Goal: Information Seeking & Learning: Learn about a topic

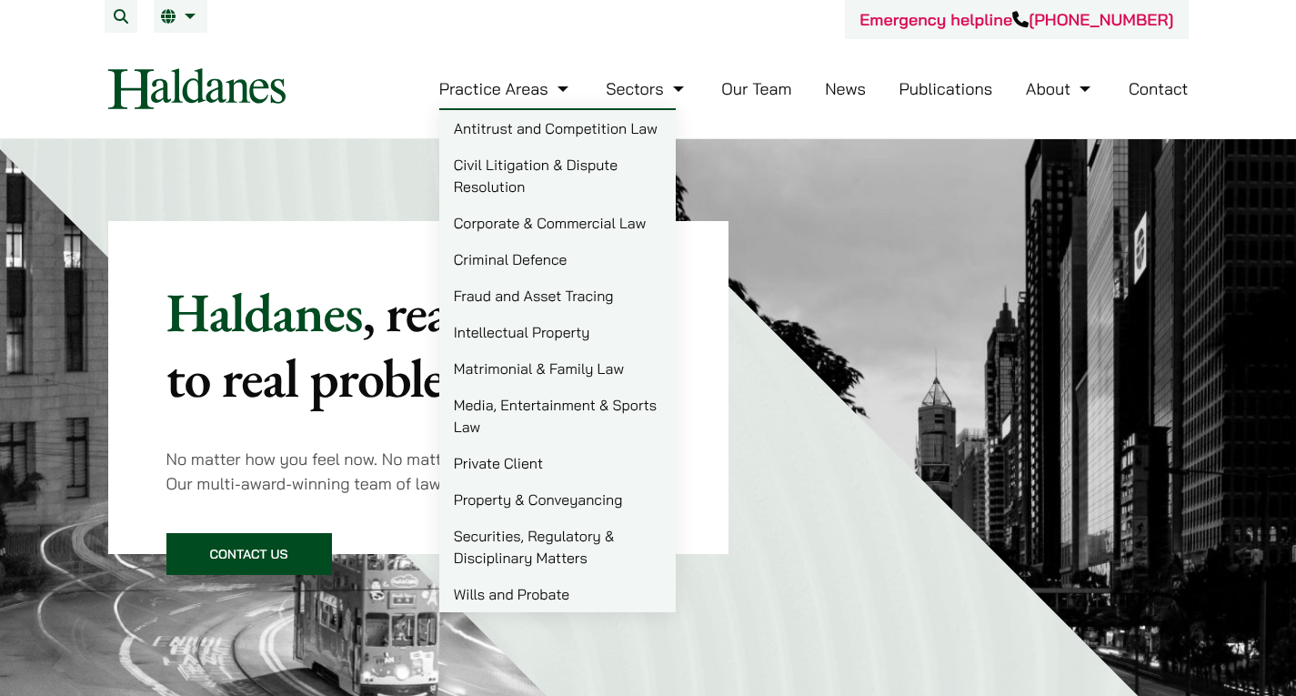
click at [524, 488] on link "Property & Conveyancing" at bounding box center [557, 499] width 236 height 36
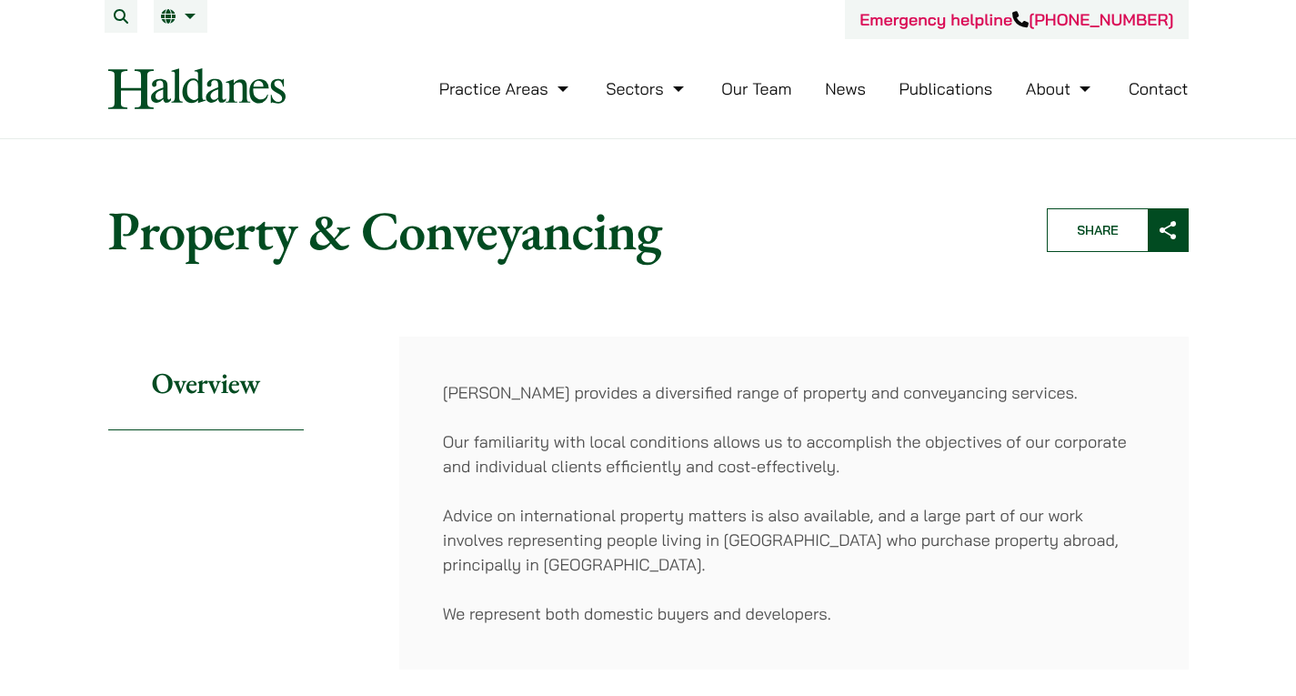
click at [773, 88] on link "Our Team" at bounding box center [756, 88] width 70 height 21
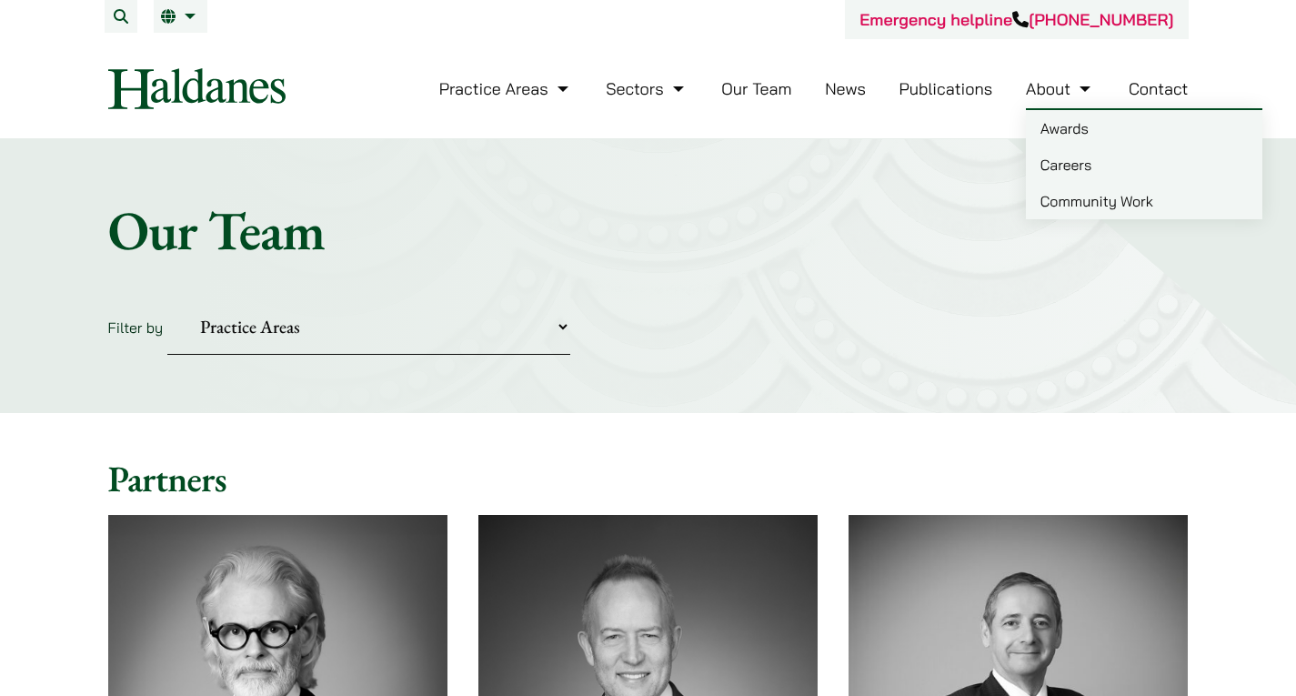
click at [1063, 165] on link "Careers" at bounding box center [1144, 164] width 236 height 36
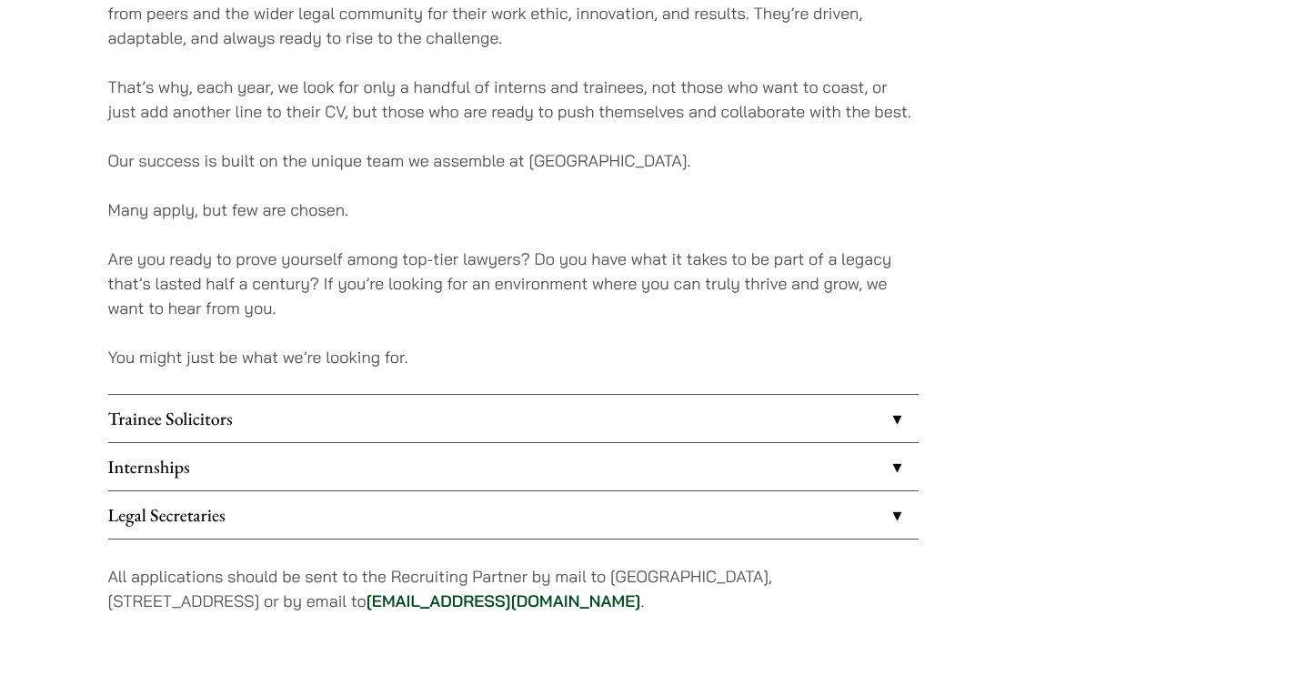
scroll to position [1314, 0]
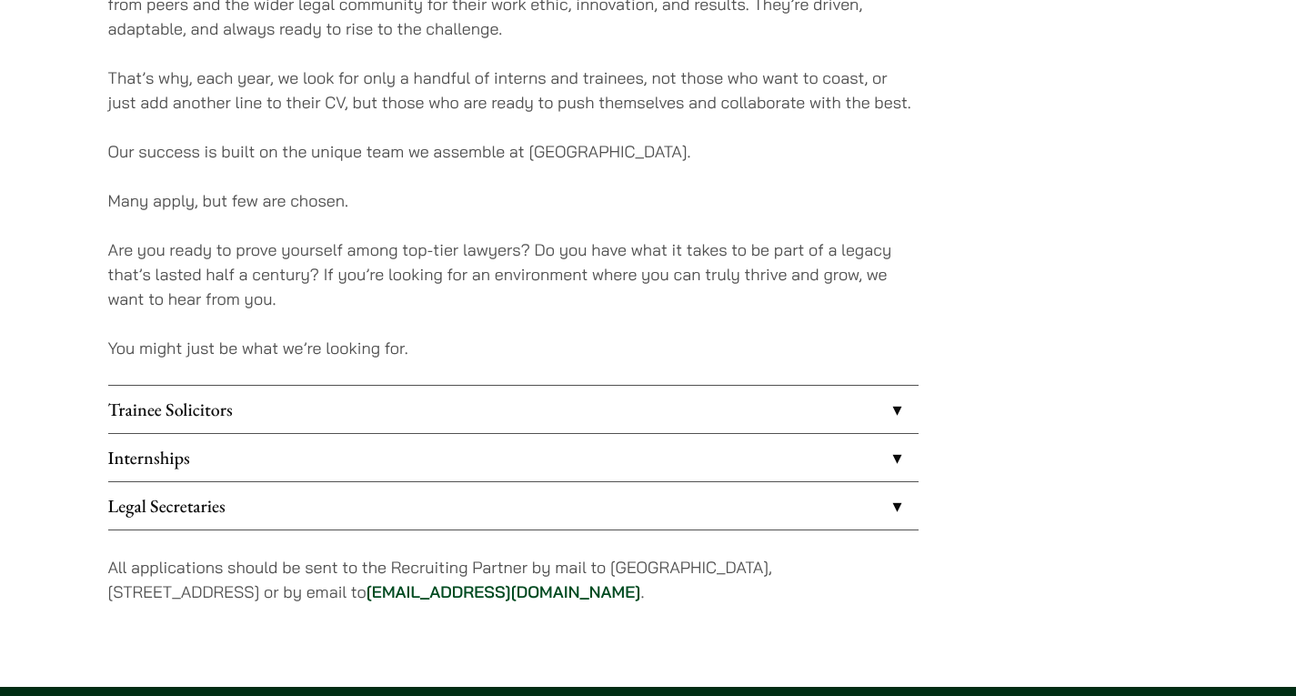
click at [270, 390] on link "Trainee Solicitors" at bounding box center [513, 409] width 810 height 47
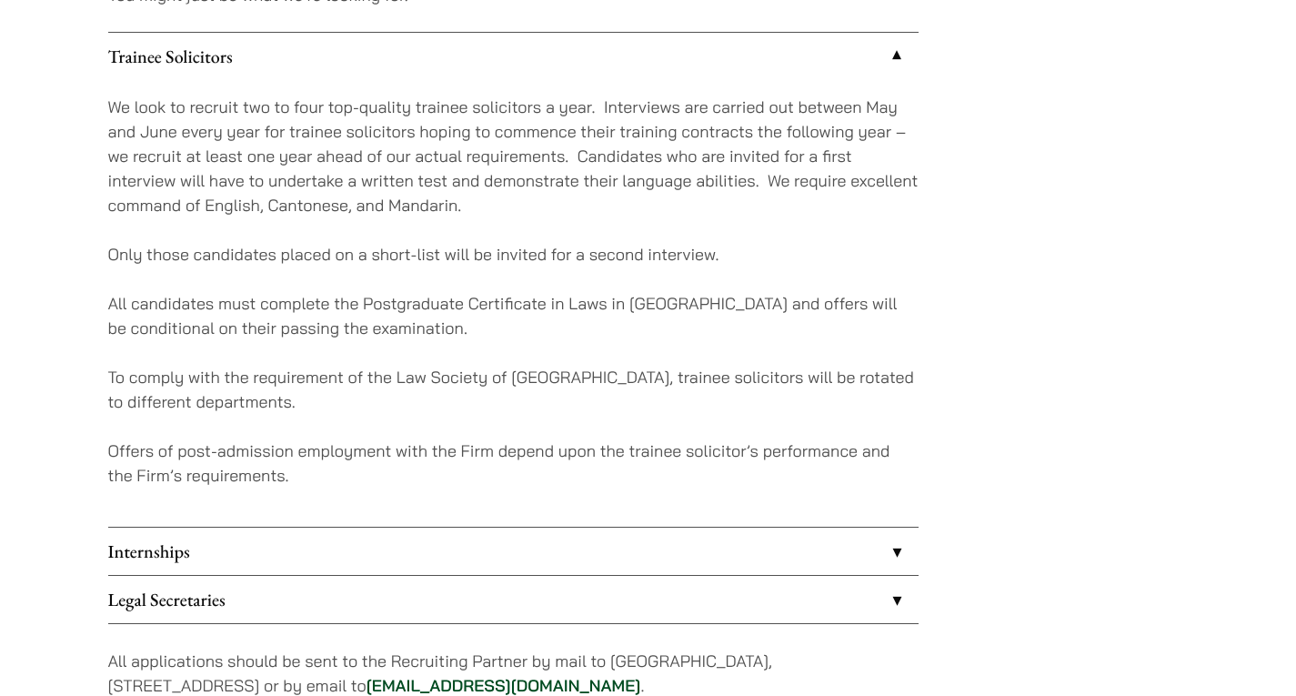
scroll to position [1668, 0]
